Goal: Find specific page/section

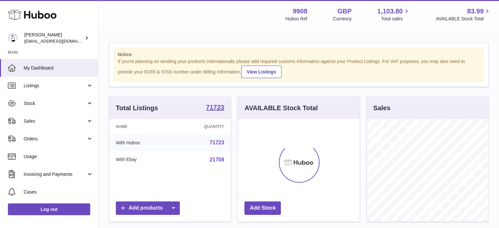
scroll to position [102, 122]
click at [29, 125] on link "Sales" at bounding box center [49, 121] width 98 height 18
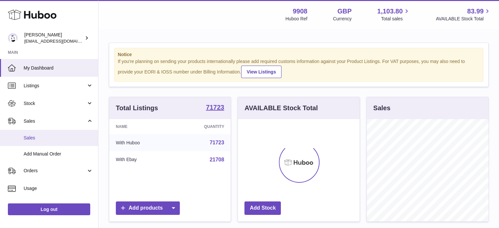
click at [33, 137] on span "Sales" at bounding box center [58, 138] width 69 height 6
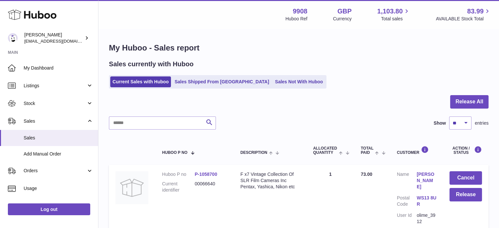
scroll to position [22, 0]
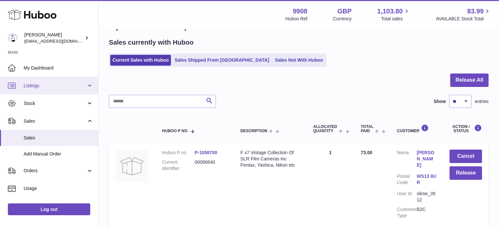
click at [35, 89] on link "Listings" at bounding box center [49, 86] width 98 height 18
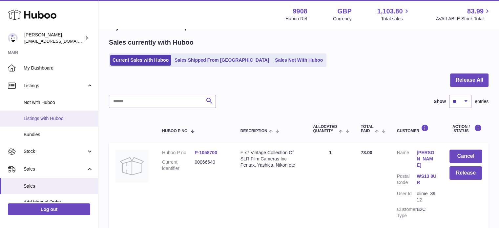
click at [56, 117] on span "Listings with Huboo" at bounding box center [58, 118] width 69 height 6
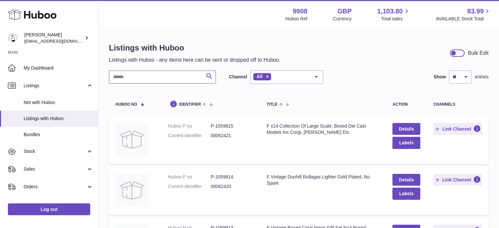
click at [153, 77] on input "text" at bounding box center [162, 76] width 107 height 13
paste input "********"
type input "********"
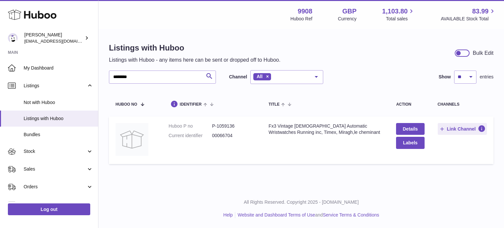
click at [222, 123] on dd "P-1059136" at bounding box center [233, 126] width 43 height 6
copy dd "1059136"
